Goal: Task Accomplishment & Management: Use online tool/utility

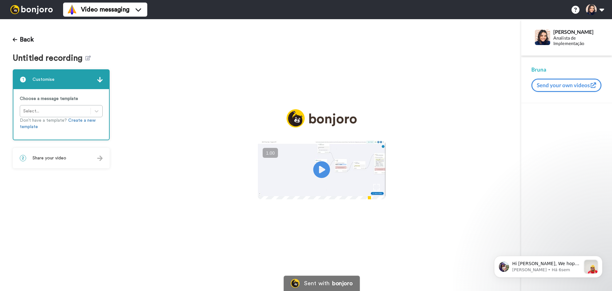
click at [321, 168] on icon "Play/Pause" at bounding box center [322, 169] width 17 height 30
click at [258, 140] on div at bounding box center [322, 169] width 128 height 59
click at [333, 156] on video at bounding box center [322, 168] width 128 height 57
click at [0, 0] on button "+" at bounding box center [0, 0] width 0 height 0
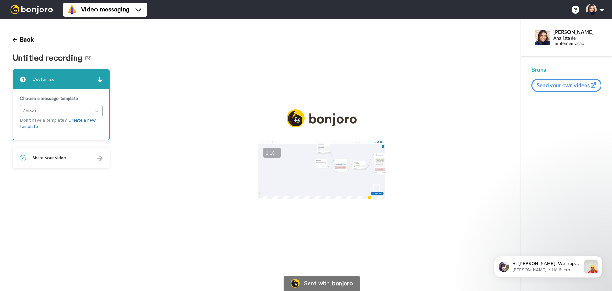
click at [0, 0] on button "+" at bounding box center [0, 0] width 0 height 0
click at [92, 56] on h1 "Untitled recording" at bounding box center [61, 58] width 97 height 9
click at [86, 57] on icon at bounding box center [87, 58] width 5 height 5
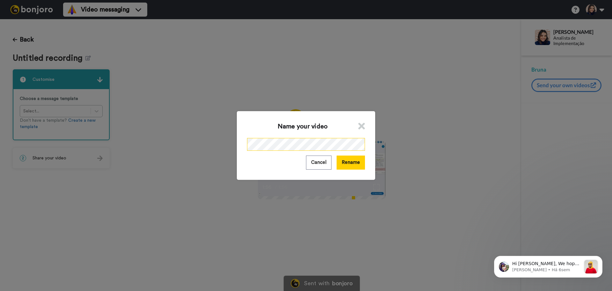
click at [210, 143] on div "Name your video Cancel Rename" at bounding box center [306, 145] width 612 height 291
click at [358, 165] on button "Rename" at bounding box center [351, 162] width 28 height 14
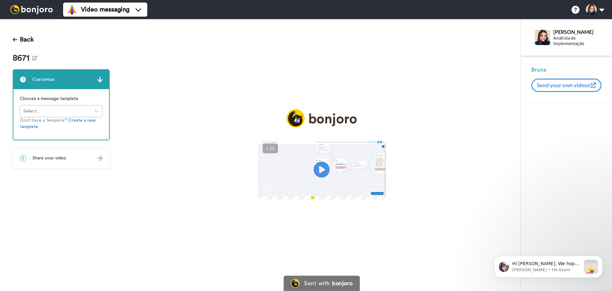
click at [56, 158] on span "Share your video" at bounding box center [50, 158] width 34 height 6
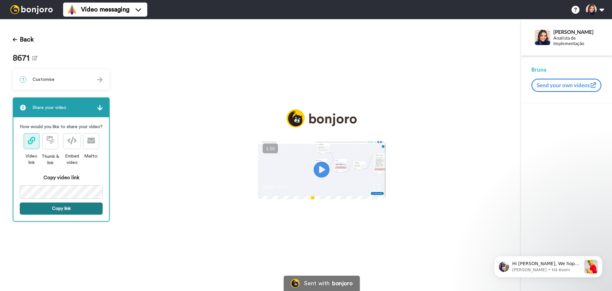
click at [63, 210] on button "Copy link" at bounding box center [61, 208] width 83 height 12
